Goal: Check status: Check status

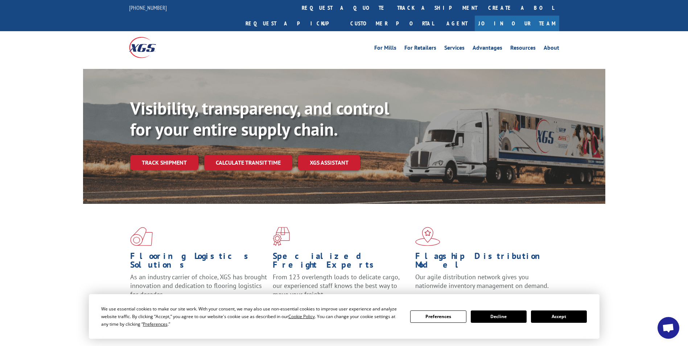
click at [564, 316] on button "Accept" at bounding box center [559, 316] width 56 height 12
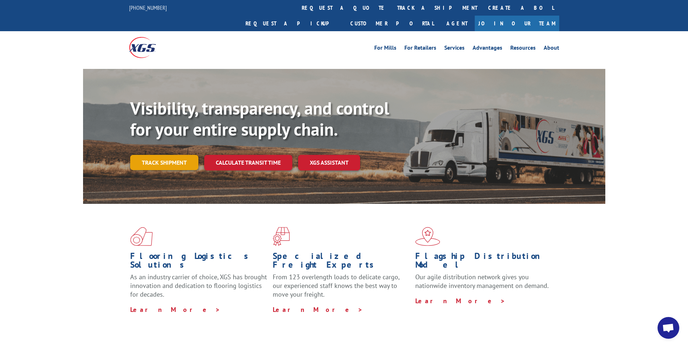
click at [161, 155] on link "Track shipment" at bounding box center [164, 162] width 68 height 15
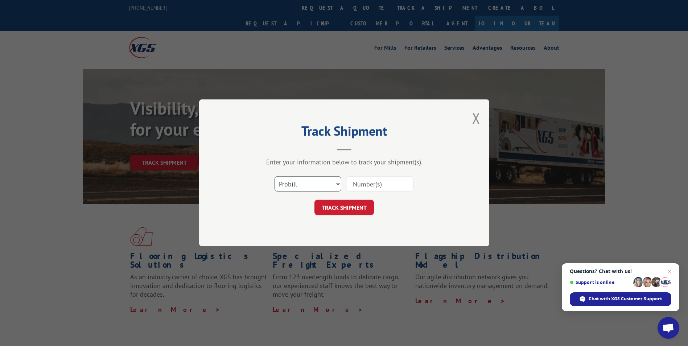
click at [329, 181] on select "Select category... Probill BOL PO" at bounding box center [308, 184] width 67 height 15
select select "po"
click at [275, 177] on select "Select category... Probill BOL PO" at bounding box center [308, 184] width 67 height 15
click at [378, 180] on input at bounding box center [380, 184] width 67 height 15
paste input "07500262"
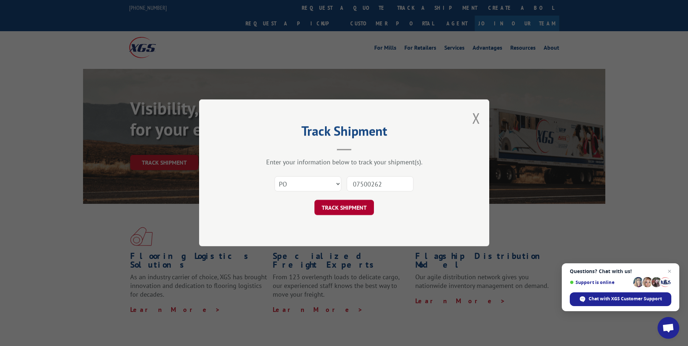
type input "07500262"
click at [348, 205] on button "TRACK SHIPMENT" at bounding box center [343, 207] width 59 height 15
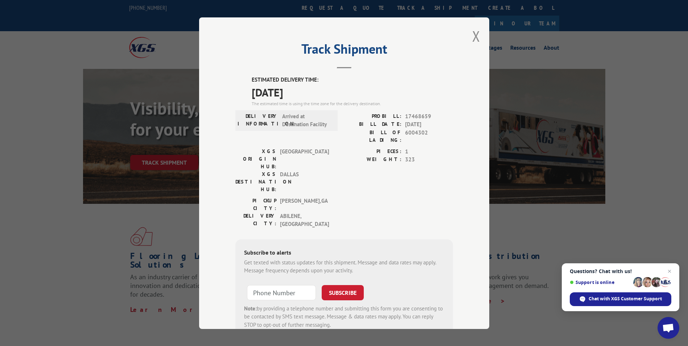
drag, startPoint x: 241, startPoint y: 78, endPoint x: 313, endPoint y: 96, distance: 74.2
click at [313, 96] on div "ESTIMATED DELIVERY TIME: [DATE] The estimated time is using the time zone for t…" at bounding box center [344, 207] width 218 height 262
drag, startPoint x: 313, startPoint y: 96, endPoint x: 295, endPoint y: 90, distance: 19.6
copy div "ESTIMATED DELIVERY TIME: [DATE]"
click at [108, 43] on div "Track Shipment ESTIMATED DELIVERY TIME: [DATE] The estimated time is using the …" at bounding box center [344, 173] width 688 height 346
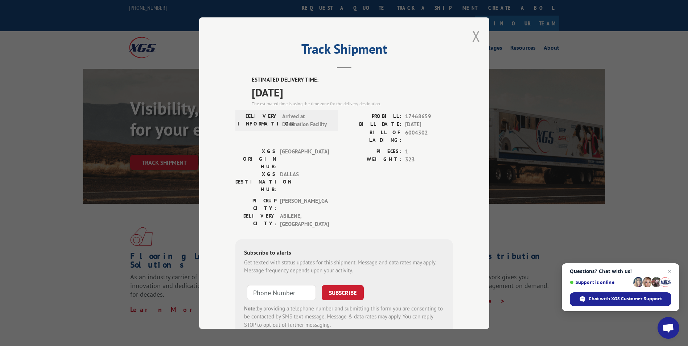
click at [474, 37] on button "Close modal" at bounding box center [476, 35] width 8 height 19
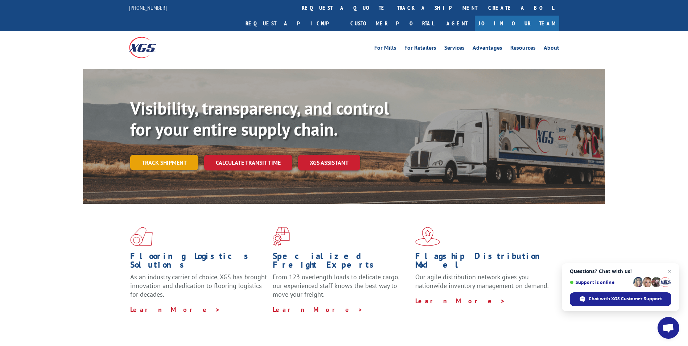
click at [143, 155] on link "Track shipment" at bounding box center [164, 162] width 68 height 15
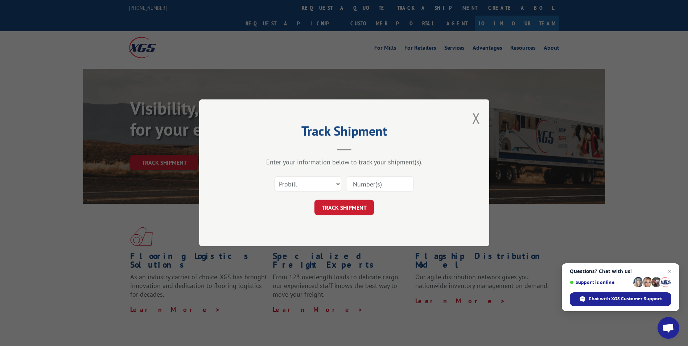
click at [365, 184] on input at bounding box center [380, 184] width 67 height 15
paste input "07549976"
type input "07549976"
click at [347, 207] on button "TRACK SHIPMENT" at bounding box center [343, 207] width 59 height 15
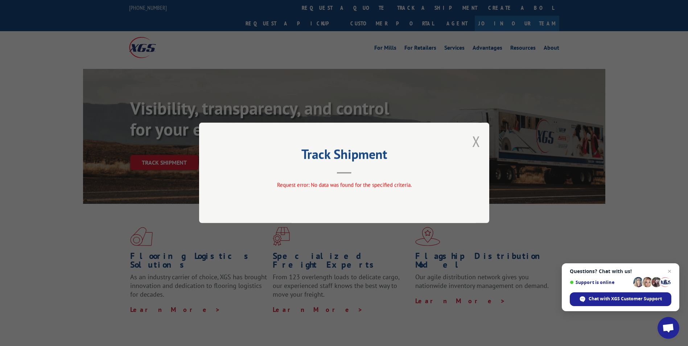
click at [476, 143] on button "Close modal" at bounding box center [476, 141] width 8 height 19
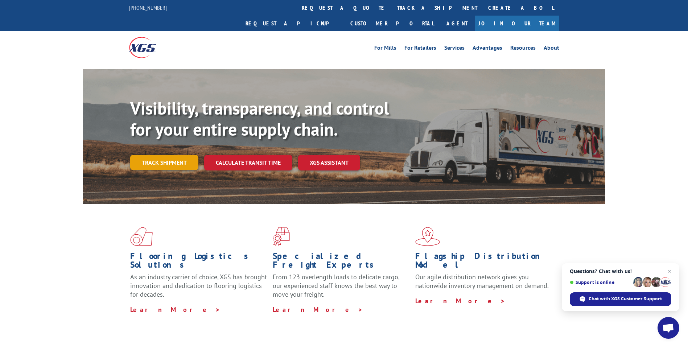
click at [177, 155] on link "Track shipment" at bounding box center [164, 162] width 68 height 15
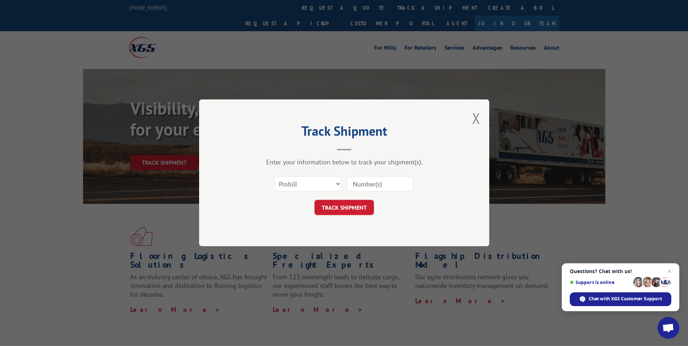
click at [363, 184] on input at bounding box center [380, 184] width 67 height 15
paste input "16397505"
type input "16397505"
click at [352, 209] on button "TRACK SHIPMENT" at bounding box center [343, 207] width 59 height 15
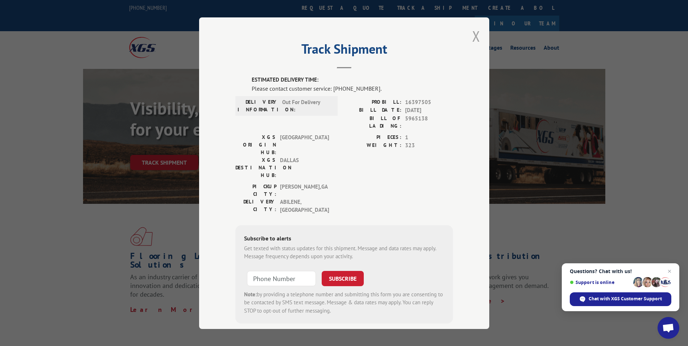
click at [472, 38] on button "Close modal" at bounding box center [476, 35] width 8 height 19
